Goal: Information Seeking & Learning: Learn about a topic

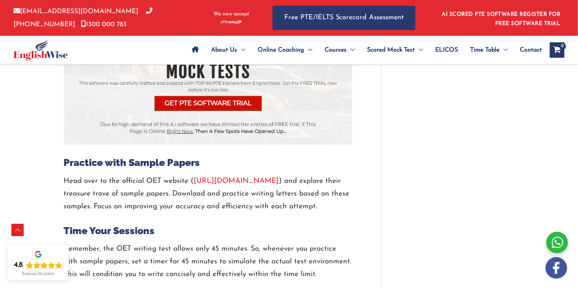
scroll to position [1221, 0]
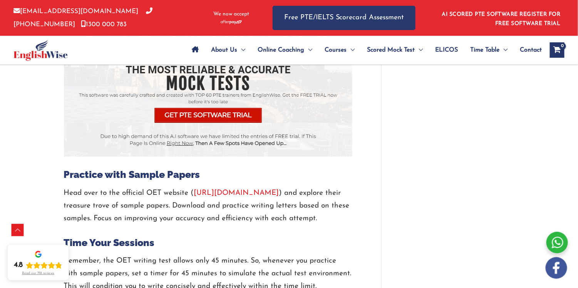
click at [228, 190] on link "[URL][DOMAIN_NAME]" at bounding box center [236, 193] width 85 height 7
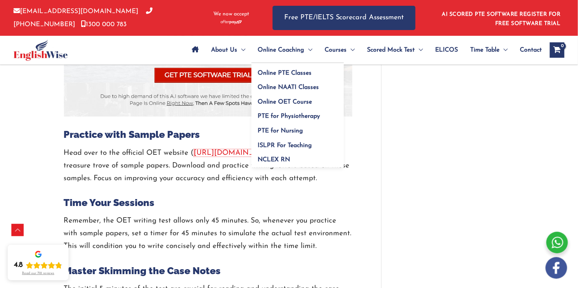
scroll to position [1260, 0]
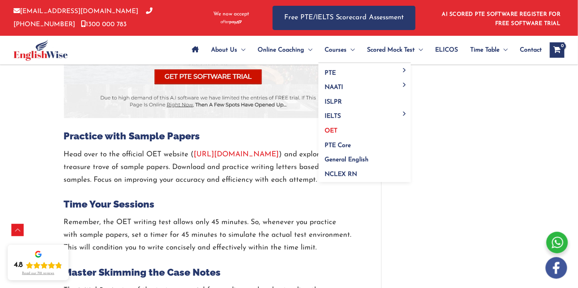
click at [327, 128] on span "OET" at bounding box center [331, 131] width 13 height 6
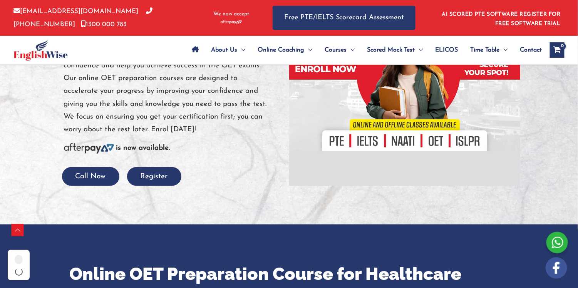
scroll to position [168, 0]
